Goal: Task Accomplishment & Management: Complete application form

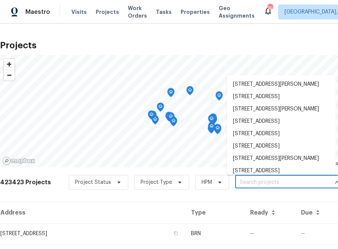
click at [271, 180] on input "text" at bounding box center [278, 183] width 86 height 12
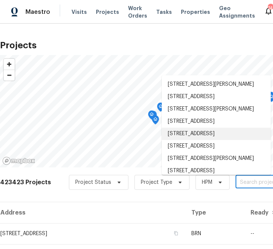
click at [237, 180] on input "text" at bounding box center [278, 183] width 86 height 12
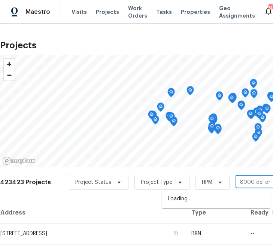
type input "8000 del dr n"
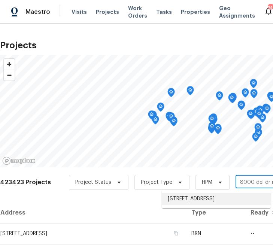
click at [207, 197] on li "[STREET_ADDRESS]" at bounding box center [216, 199] width 109 height 12
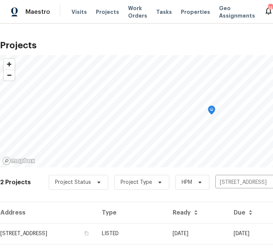
scroll to position [40, 0]
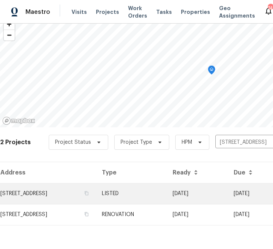
click at [63, 198] on td "[STREET_ADDRESS]" at bounding box center [48, 193] width 96 height 21
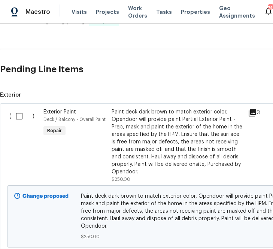
scroll to position [141, 150]
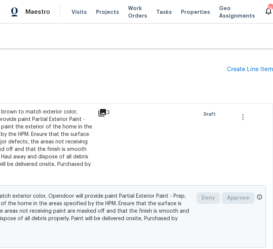
click at [250, 65] on div "Pending Line Items Create Line Item" at bounding box center [61, 69] width 423 height 35
click at [252, 67] on div "Create Line Item" at bounding box center [250, 69] width 46 height 7
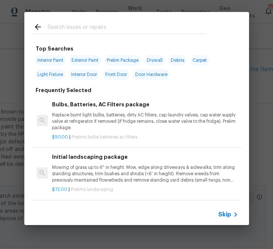
click at [226, 213] on span "Skip" at bounding box center [224, 214] width 13 height 7
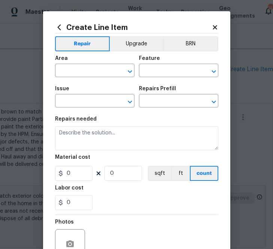
click at [103, 79] on span "Area ​" at bounding box center [94, 66] width 79 height 30
click at [103, 75] on input "text" at bounding box center [84, 72] width 58 height 12
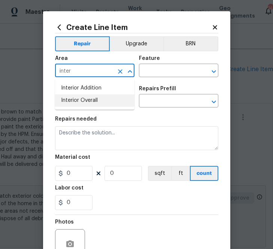
click at [95, 103] on li "Interior Overall" at bounding box center [94, 100] width 79 height 12
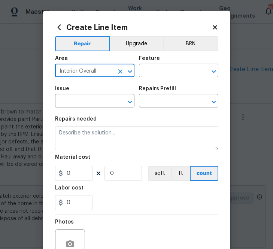
type input "Interior Overall"
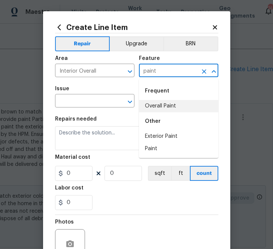
click at [151, 107] on li "Overall Paint" at bounding box center [178, 106] width 79 height 12
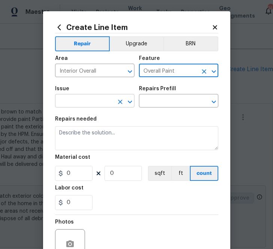
type input "Overall Paint"
click at [88, 96] on input "text" at bounding box center [84, 102] width 58 height 12
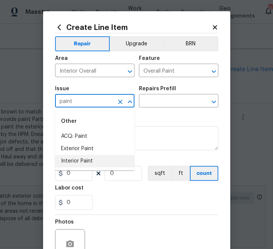
click at [94, 165] on li "Interior Paint" at bounding box center [94, 161] width 79 height 12
type input "Interior Paint"
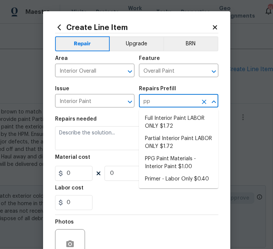
type input "ppg"
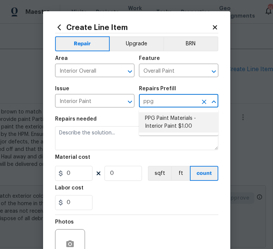
click at [159, 126] on li "PPG Paint Materials - Interior Paint $1.00" at bounding box center [178, 122] width 79 height 20
type input "PPG Paint Materials - Interior Paint $1.00"
type textarea "PPG Paint Materials ordered by Opendoor"
type input "1"
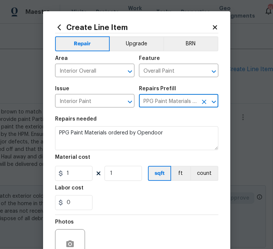
type input "PPG Paint Materials - Interior Paint $1.00"
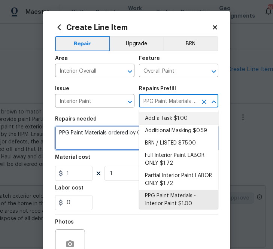
click at [108, 133] on textarea "PPG Paint Materials ordered by Opendoor" at bounding box center [136, 138] width 163 height 24
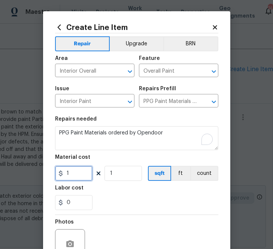
click at [77, 178] on input "1" at bounding box center [73, 173] width 37 height 15
paste input "57.86"
type input "57.86"
click at [153, 185] on section "Repairs needed PPG Paint Materials ordered by Opendoor Material cost 57.86 1 sq…" at bounding box center [136, 163] width 163 height 103
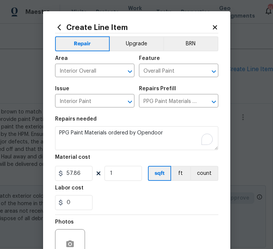
scroll to position [74, 0]
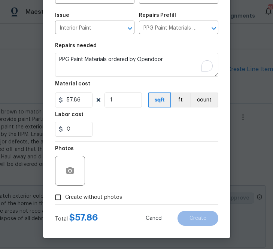
click at [116, 196] on span "Create without photos" at bounding box center [93, 198] width 57 height 8
click at [65, 196] on input "Create without photos" at bounding box center [58, 197] width 14 height 14
checkbox input "true"
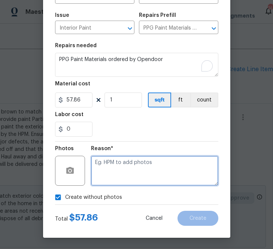
click at [136, 173] on textarea at bounding box center [154, 171] width 127 height 30
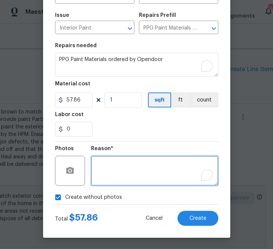
type textarea "."
type textarea "n.a"
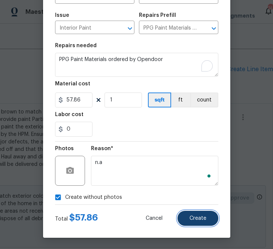
click at [199, 217] on span "Create" at bounding box center [197, 219] width 17 height 6
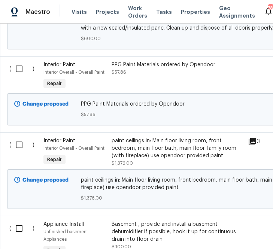
scroll to position [711, 0]
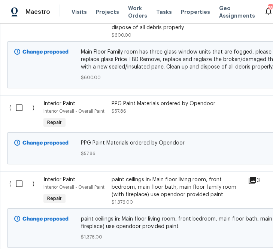
click at [17, 111] on input "checkbox" at bounding box center [21, 108] width 21 height 16
checkbox input "true"
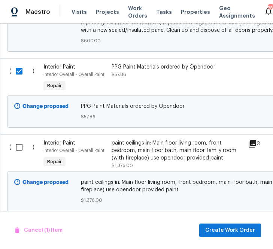
scroll to position [748, 0]
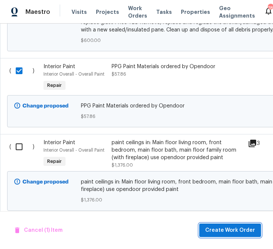
click at [231, 231] on span "Create Work Order" at bounding box center [230, 230] width 50 height 9
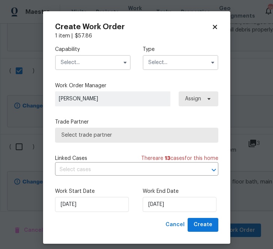
click at [84, 56] on input "text" at bounding box center [93, 62] width 76 height 15
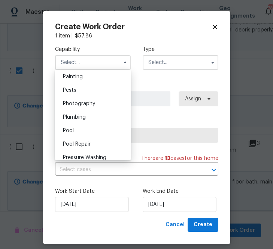
scroll to position [585, 0]
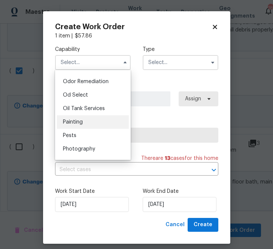
click at [88, 125] on div "Painting" at bounding box center [93, 121] width 72 height 13
type input "Painting"
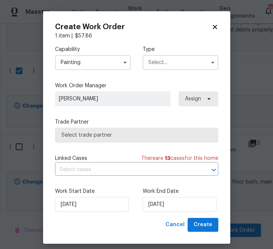
click at [188, 70] on div "Capability Painting Type" at bounding box center [136, 58] width 163 height 36
click at [188, 57] on input "text" at bounding box center [181, 62] width 76 height 15
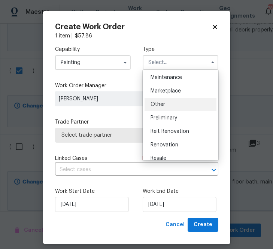
scroll to position [124, 0]
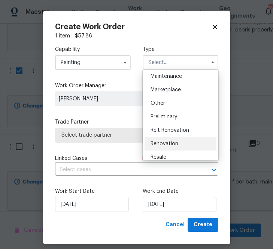
click at [172, 143] on span "Renovation" at bounding box center [164, 143] width 28 height 5
type input "Renovation"
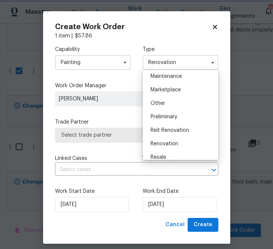
scroll to position [0, 0]
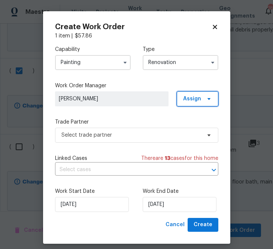
click at [204, 103] on span "Assign" at bounding box center [198, 98] width 42 height 15
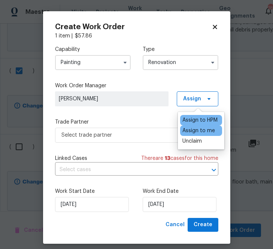
click at [199, 135] on div "Assign to me" at bounding box center [201, 130] width 42 height 10
click at [191, 133] on div "Assign to me" at bounding box center [198, 130] width 33 height 7
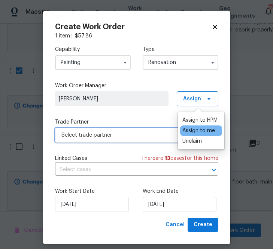
click at [160, 137] on span "Select trade partner" at bounding box center [131, 134] width 140 height 7
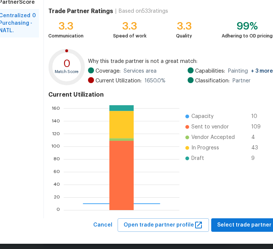
scroll to position [80, 0]
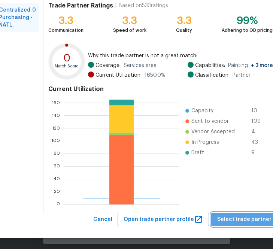
click at [248, 222] on span "Select trade partner" at bounding box center [244, 219] width 54 height 9
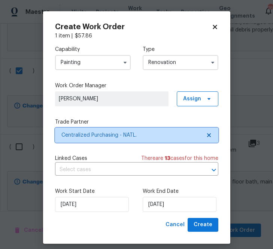
scroll to position [0, 0]
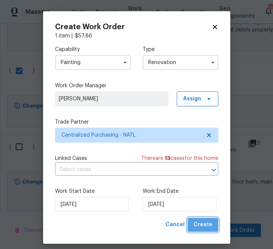
click at [204, 223] on span "Create" at bounding box center [203, 224] width 19 height 9
checkbox input "false"
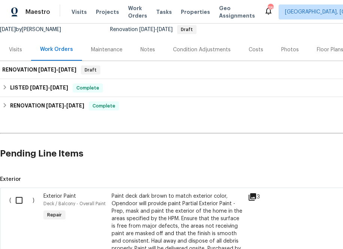
scroll to position [56, 0]
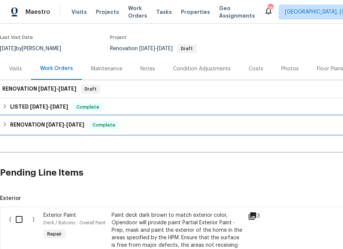
click at [6, 126] on icon at bounding box center [4, 124] width 5 height 5
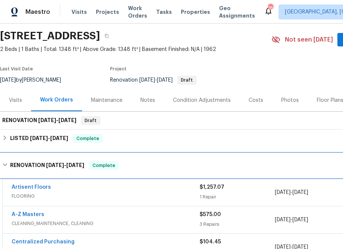
scroll to position [17, 0]
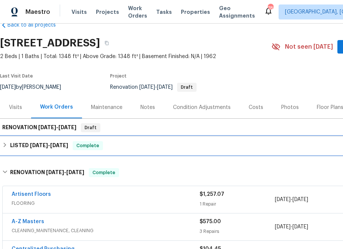
click at [7, 143] on icon at bounding box center [4, 144] width 5 height 5
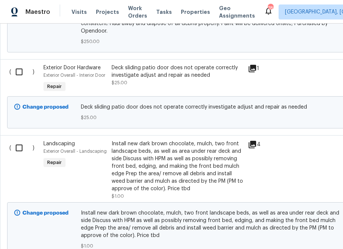
scroll to position [700, 0]
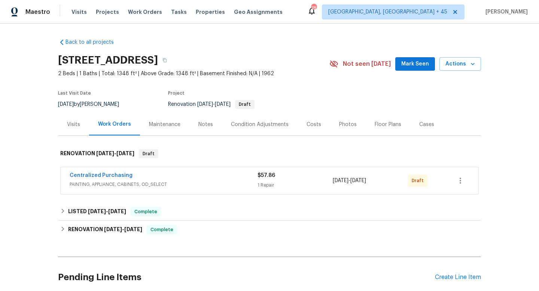
click at [95, 172] on span "Centralized Purchasing" at bounding box center [101, 175] width 63 height 7
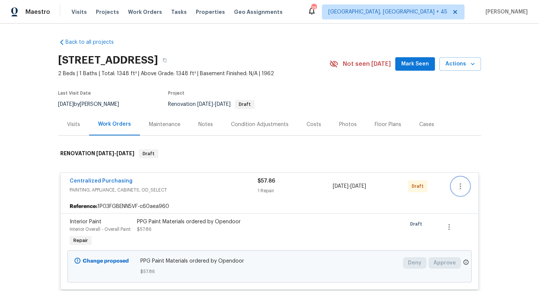
click at [454, 191] on button "button" at bounding box center [460, 186] width 18 height 18
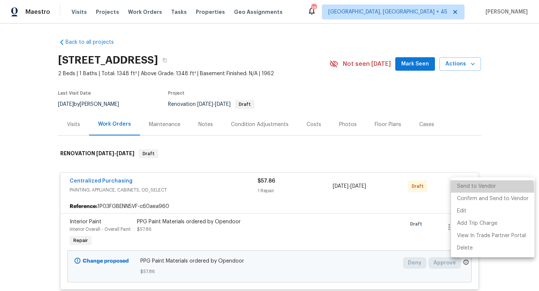
click at [454, 191] on li "Send to Vendor" at bounding box center [492, 186] width 83 height 12
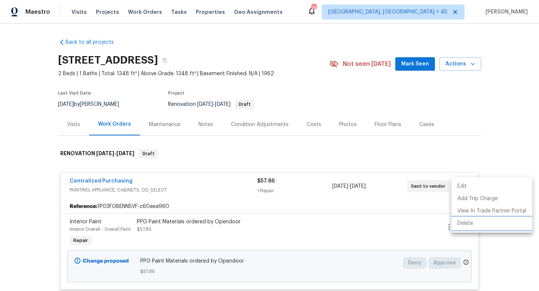
click at [484, 224] on li "Delete" at bounding box center [491, 223] width 81 height 12
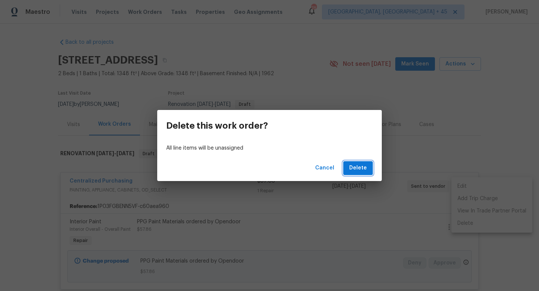
click at [357, 167] on span "Delete" at bounding box center [358, 168] width 18 height 9
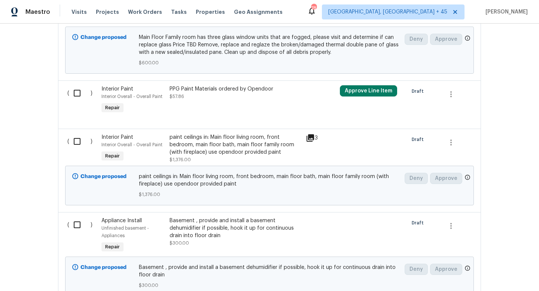
scroll to position [929, 0]
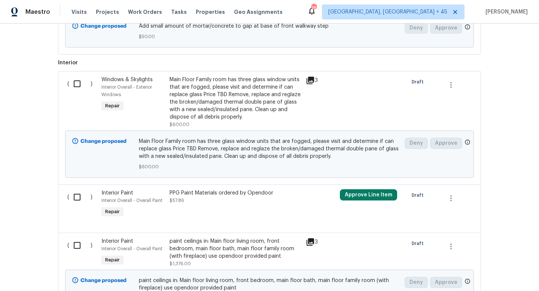
scroll to position [670, 0]
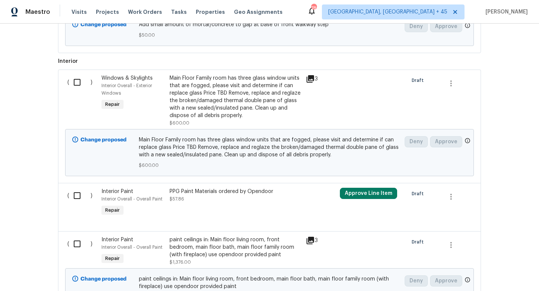
click at [78, 197] on input "checkbox" at bounding box center [79, 196] width 21 height 16
checkbox input "true"
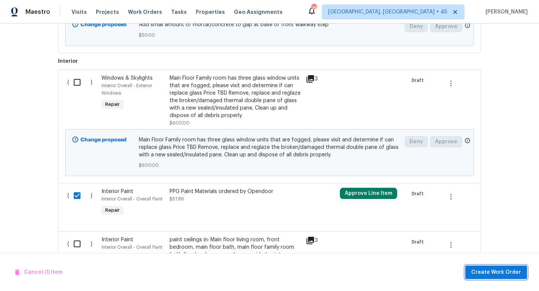
click at [495, 274] on span "Create Work Order" at bounding box center [496, 272] width 50 height 9
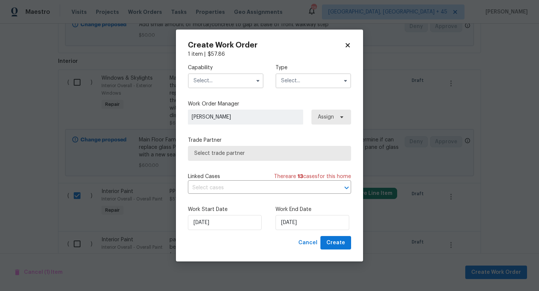
click at [203, 85] on input "text" at bounding box center [226, 80] width 76 height 15
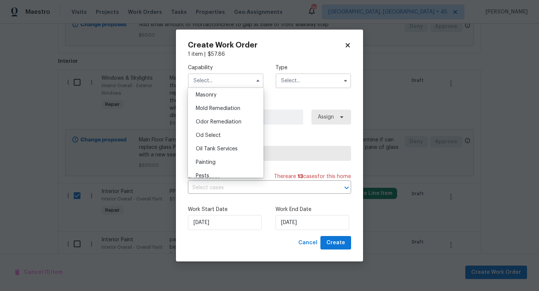
scroll to position [563, 0]
click at [217, 161] on div "Painting" at bounding box center [226, 161] width 72 height 13
type input "Painting"
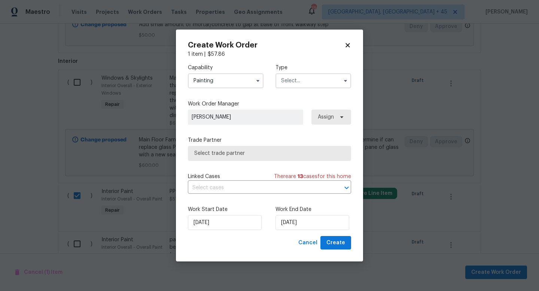
click at [308, 77] on input "text" at bounding box center [313, 80] width 76 height 15
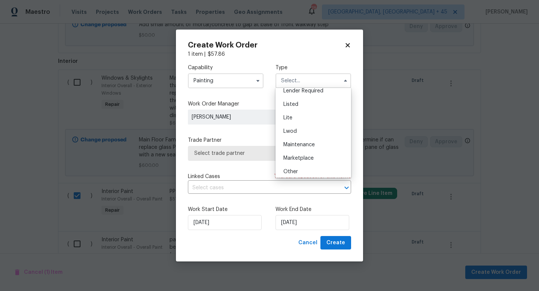
scroll to position [70, 0]
click at [302, 105] on div "Listed" at bounding box center [313, 107] width 72 height 13
type input "Listed"
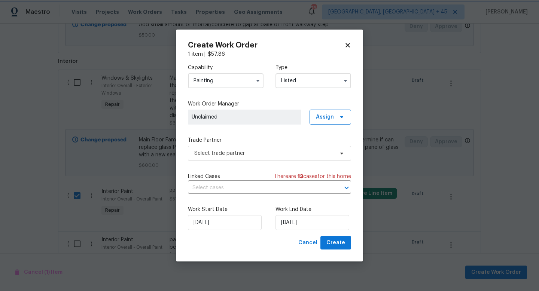
scroll to position [0, 0]
click at [329, 109] on div "Work Order Manager Unclaimed Assign" at bounding box center [269, 112] width 163 height 24
click at [329, 118] on span "Assign" at bounding box center [325, 116] width 18 height 7
click at [326, 148] on div "Assign to me" at bounding box center [331, 148] width 33 height 7
click at [239, 139] on label "Trade Partner" at bounding box center [269, 140] width 163 height 7
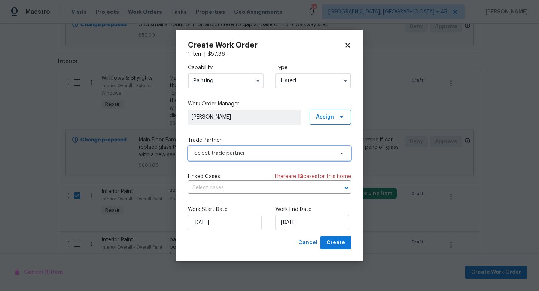
click at [280, 156] on span "Select trade partner" at bounding box center [264, 153] width 140 height 7
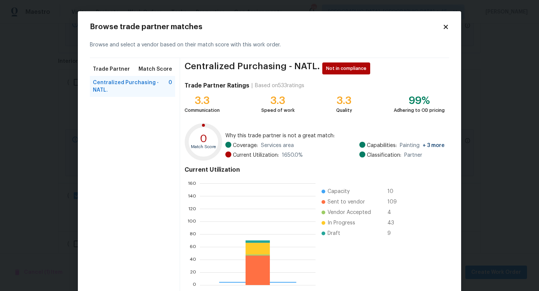
scroll to position [105, 115]
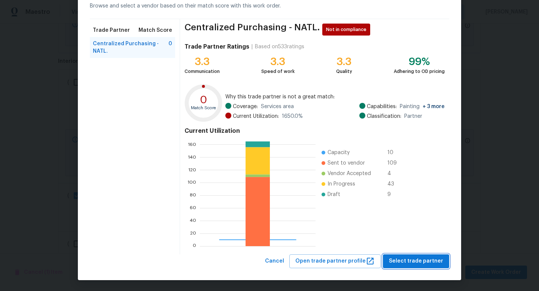
click at [416, 262] on span "Select trade partner" at bounding box center [416, 261] width 54 height 9
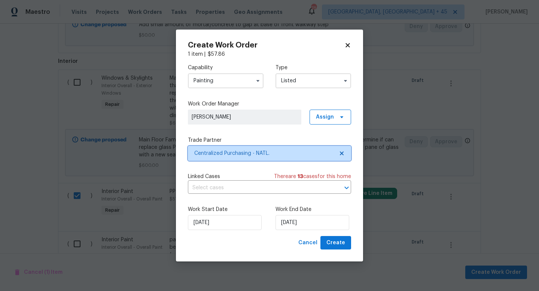
scroll to position [0, 0]
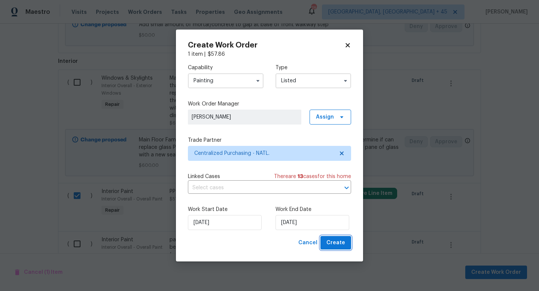
click at [345, 243] on button "Create" at bounding box center [335, 243] width 31 height 14
checkbox input "false"
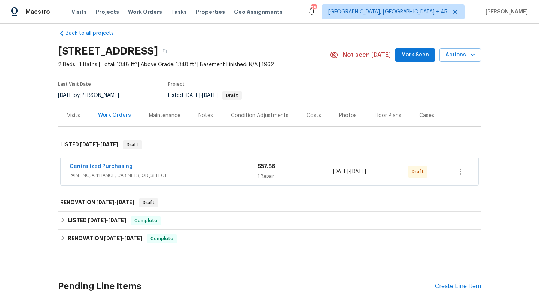
scroll to position [9, 0]
click at [103, 165] on link "Centralized Purchasing" at bounding box center [101, 166] width 63 height 5
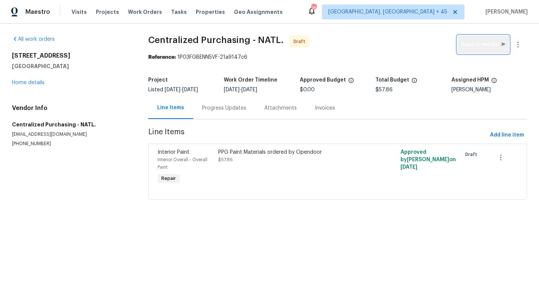
click at [472, 48] on span "Send to Vendor" at bounding box center [483, 44] width 44 height 9
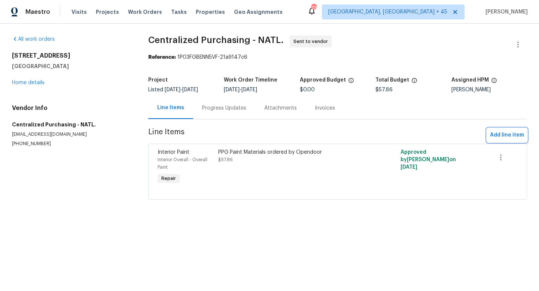
click at [502, 136] on span "Add line item" at bounding box center [507, 135] width 34 height 9
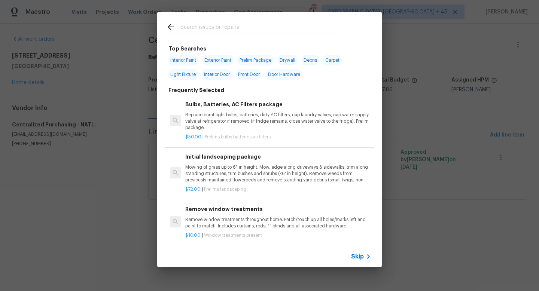
click at [353, 251] on div "Skip" at bounding box center [269, 256] width 225 height 21
click at [355, 256] on span "Skip" at bounding box center [357, 256] width 13 height 7
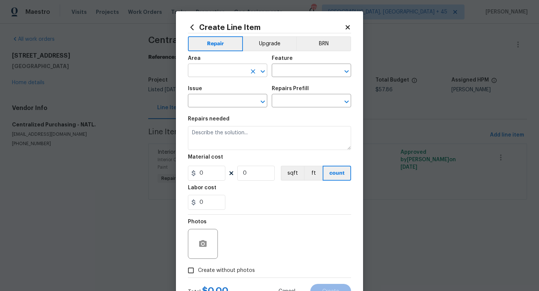
click at [222, 71] on input "text" at bounding box center [217, 72] width 58 height 12
type input "exterior"
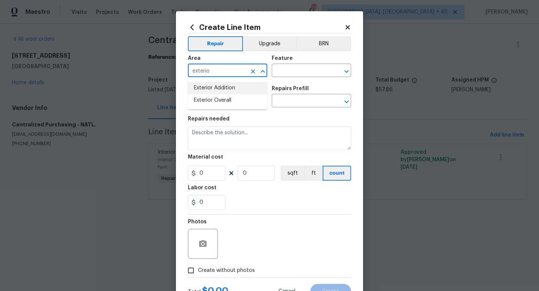
click at [229, 95] on li "Exterior Overall" at bounding box center [227, 100] width 79 height 12
type input "Exterior Overall"
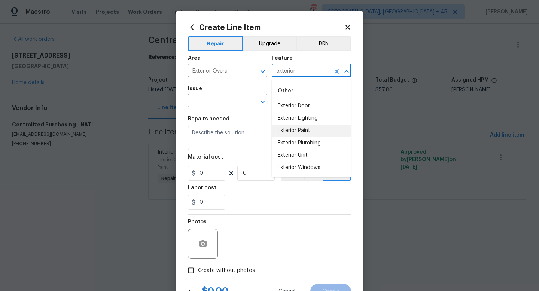
click at [284, 125] on li "Exterior Paint" at bounding box center [311, 131] width 79 height 12
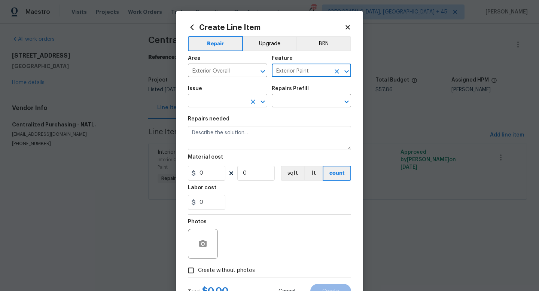
type input "Exterior Paint"
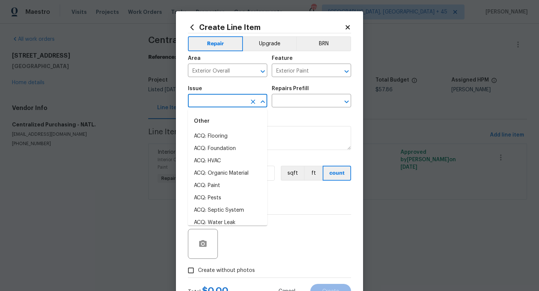
click at [220, 100] on input "text" at bounding box center [217, 102] width 58 height 12
click at [219, 181] on li "Exterior Paint" at bounding box center [227, 186] width 79 height 12
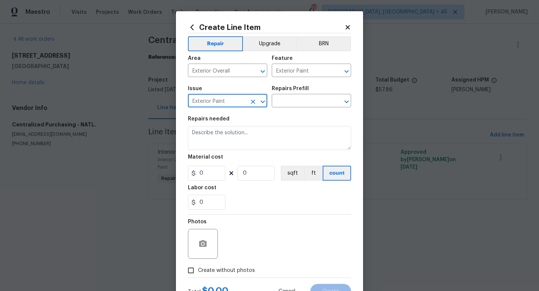
type input "Exterior Paint"
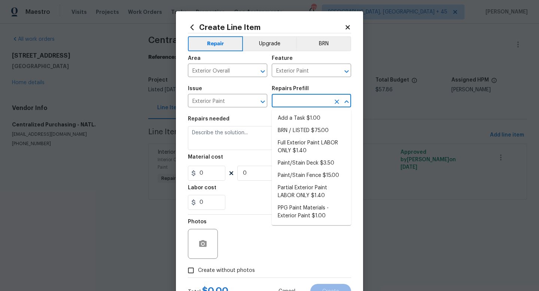
type input "r"
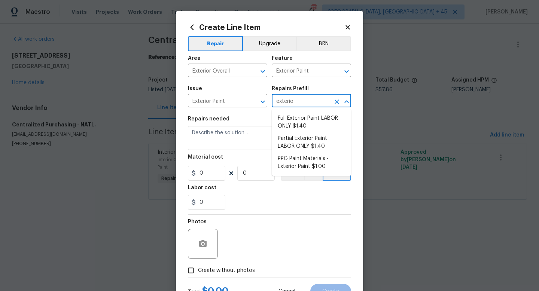
type input "exterior"
click at [280, 164] on li "PPG Paint Materials - Exterior Paint $1.00" at bounding box center [311, 163] width 79 height 20
type input "Overall Paint"
type input "PPG Paint Materials - Exterior Paint $1.00"
type textarea "PPG Paint Materials ordered by Opendoor"
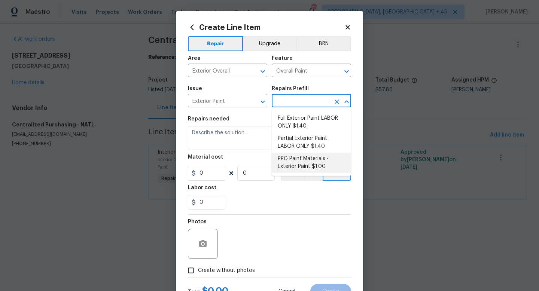
type input "1"
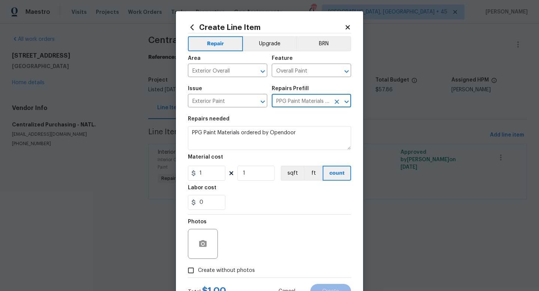
type input "PPG Paint Materials - Exterior Paint $1.00"
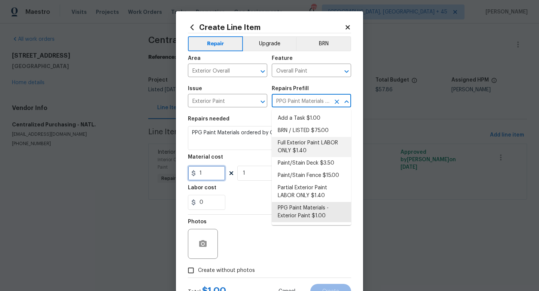
click at [205, 177] on input "1" at bounding box center [206, 173] width 37 height 15
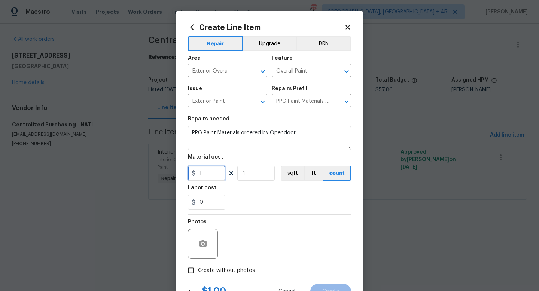
click at [205, 177] on input "1" at bounding box center [206, 173] width 37 height 15
paste input "61.59"
type input "61.59"
click at [280, 223] on div "Photos" at bounding box center [269, 239] width 163 height 49
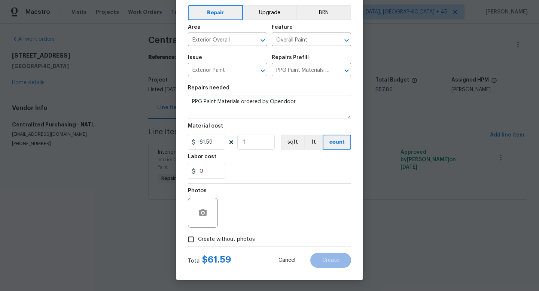
click at [237, 240] on span "Create without photos" at bounding box center [226, 240] width 57 height 8
click at [198, 240] on input "Create without photos" at bounding box center [191, 239] width 14 height 14
checkbox input "true"
click at [253, 212] on textarea at bounding box center [287, 213] width 127 height 30
type textarea "n.a"
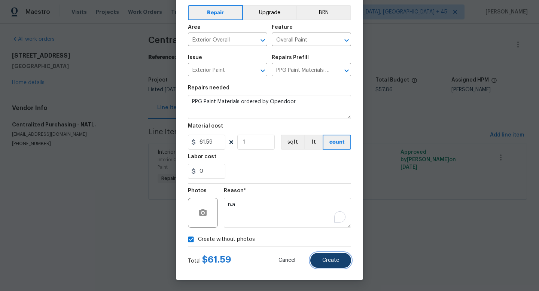
click at [331, 261] on span "Create" at bounding box center [330, 261] width 17 height 6
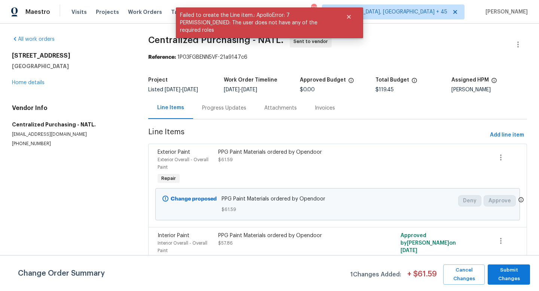
scroll to position [14, 0]
